Goal: Use online tool/utility: Utilize a website feature to perform a specific function

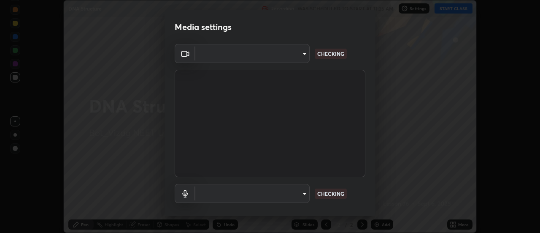
scroll to position [233, 540]
type input "acbb6098d6471371aa14d93c8858c27fd70b427109662103d823130ddc3b5b06"
click at [304, 194] on body "Erase all DNA Structure Recording WAS SCHEDULED TO START AT 11:25 AM Settings S…" at bounding box center [270, 116] width 540 height 233
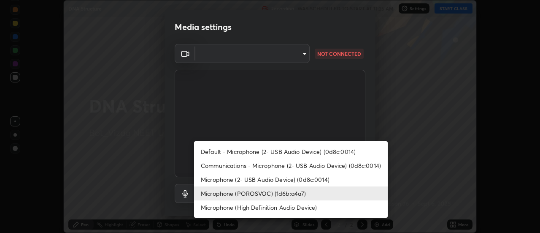
click at [284, 205] on li "Microphone (High Definition Audio Device)" at bounding box center [291, 207] width 194 height 14
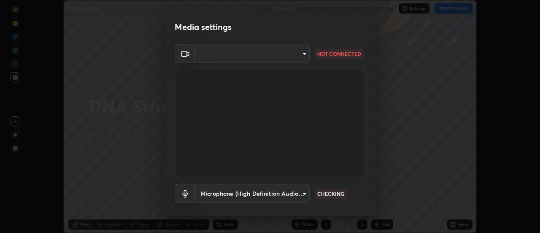
click at [304, 51] on body "Erase all DNA Structure Recording WAS SCHEDULED TO START AT 11:25 AM Settings S…" at bounding box center [270, 116] width 540 height 233
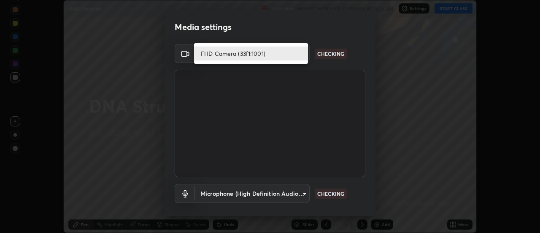
click at [296, 53] on li "FHD Camera (33f1:1001)" at bounding box center [251, 53] width 114 height 14
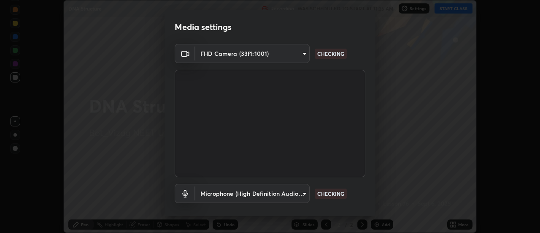
click at [290, 54] on body "Erase all DNA Structure Recording WAS SCHEDULED TO START AT 11:25 AM Settings S…" at bounding box center [270, 116] width 540 height 233
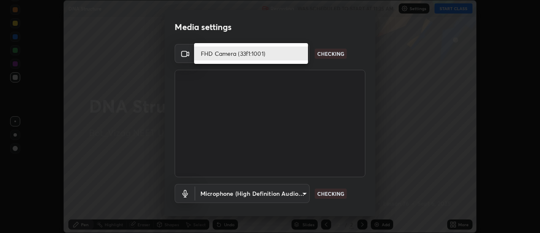
click at [297, 56] on li "FHD Camera (33f1:1001)" at bounding box center [251, 53] width 114 height 14
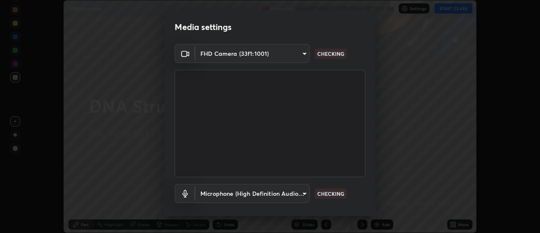
click at [291, 57] on body "Erase all DNA Structure Recording WAS SCHEDULED TO START AT 11:25 AM Settings S…" at bounding box center [270, 116] width 540 height 233
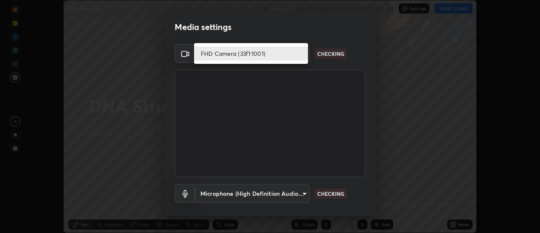
click at [304, 194] on div at bounding box center [270, 116] width 540 height 233
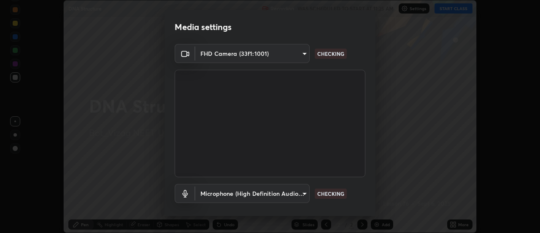
click at [297, 194] on body "Erase all DNA Structure Recording WAS SCHEDULED TO START AT 11:25 AM Settings S…" at bounding box center [270, 116] width 540 height 233
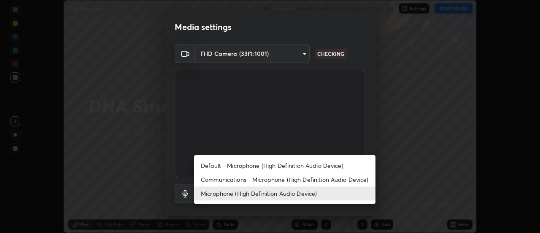
click at [267, 182] on li "Communications - Microphone (High Definition Audio Device)" at bounding box center [285, 179] width 182 height 14
type input "communications"
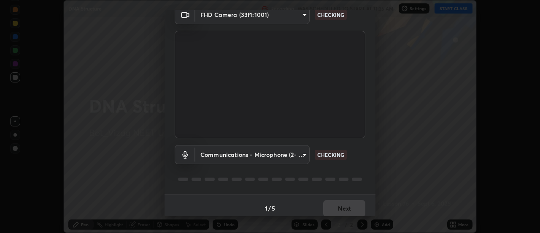
scroll to position [44, 0]
